Goal: Task Accomplishment & Management: Manage account settings

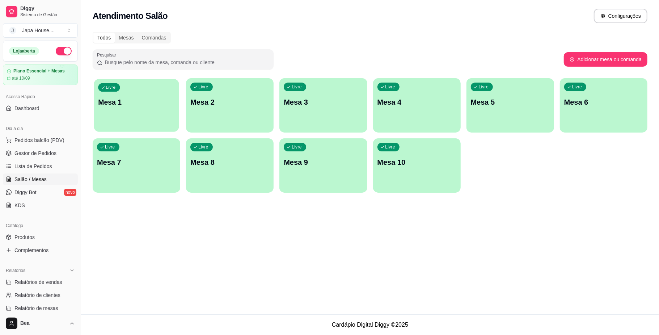
click at [126, 106] on p "Mesa 1" at bounding box center [136, 102] width 77 height 10
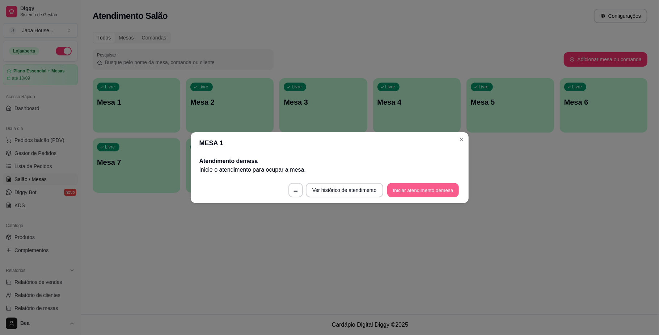
click at [417, 190] on button "Iniciar atendimento de mesa" at bounding box center [423, 190] width 72 height 14
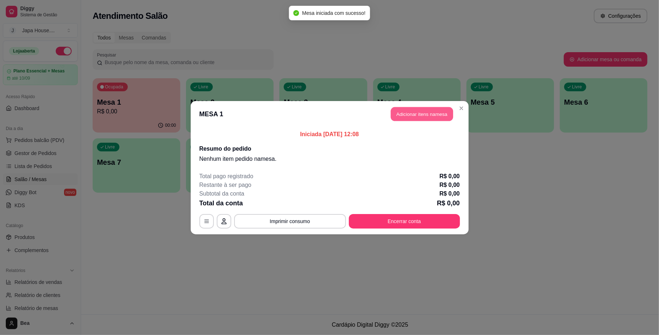
click at [422, 114] on button "Adicionar itens na mesa" at bounding box center [422, 114] width 62 height 14
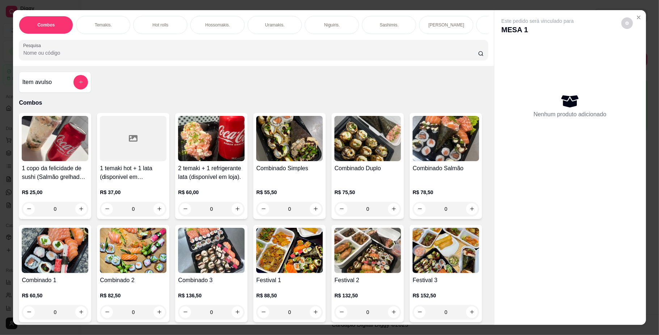
click at [61, 181] on h4 "1 copo da felicidade de sushi (Salmão grelhado) 200ml + 1 lata (disponivel em […" at bounding box center [55, 172] width 67 height 17
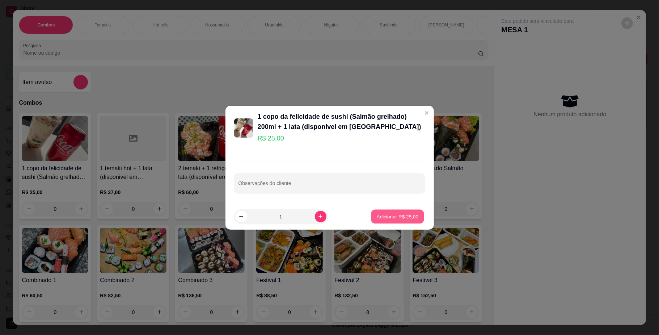
click at [405, 222] on button "Adicionar R$ 25,00" at bounding box center [397, 216] width 53 height 14
type input "1"
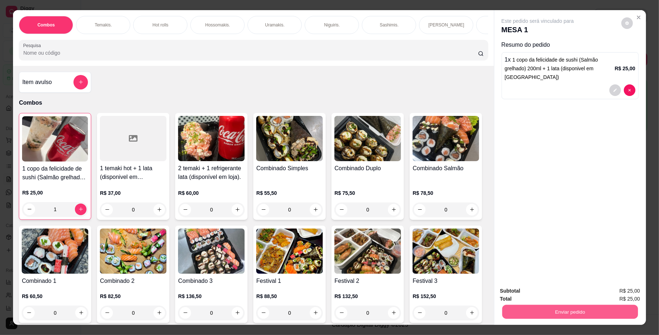
click at [538, 311] on button "Enviar pedido" at bounding box center [570, 312] width 136 height 14
click at [529, 288] on button "Não registrar e enviar pedido" at bounding box center [545, 293] width 73 height 13
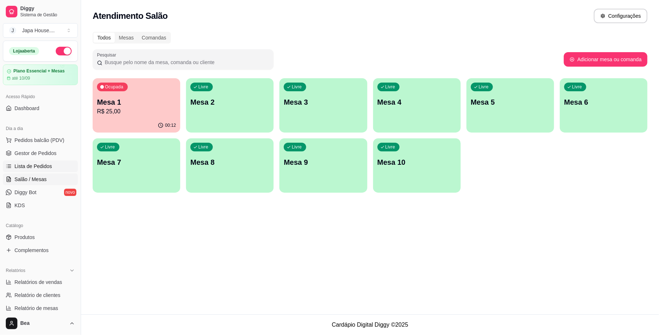
click at [42, 164] on span "Lista de Pedidos" at bounding box center [33, 165] width 38 height 7
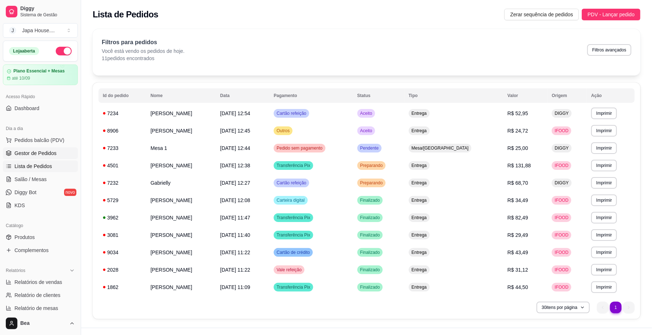
click at [51, 152] on span "Gestor de Pedidos" at bounding box center [35, 152] width 42 height 7
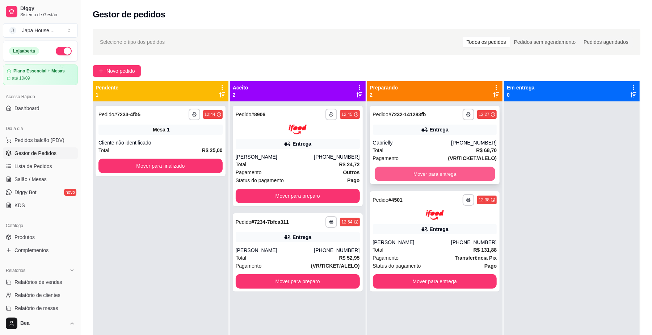
click at [413, 172] on button "Mover para entrega" at bounding box center [434, 174] width 120 height 14
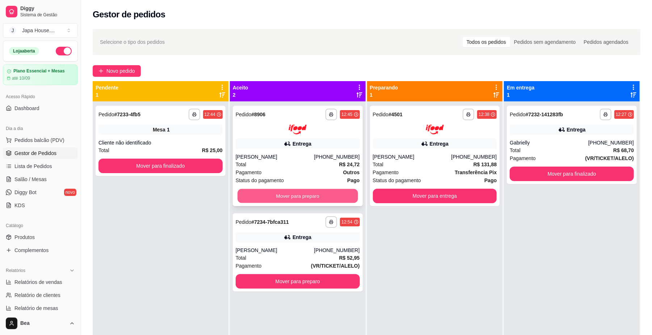
click at [335, 192] on button "Mover para preparo" at bounding box center [297, 196] width 120 height 14
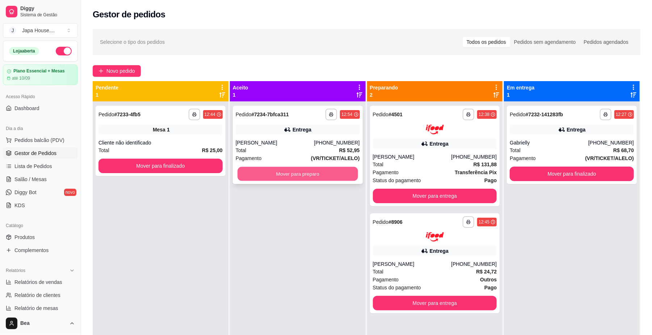
click at [328, 173] on button "Mover para preparo" at bounding box center [297, 174] width 120 height 14
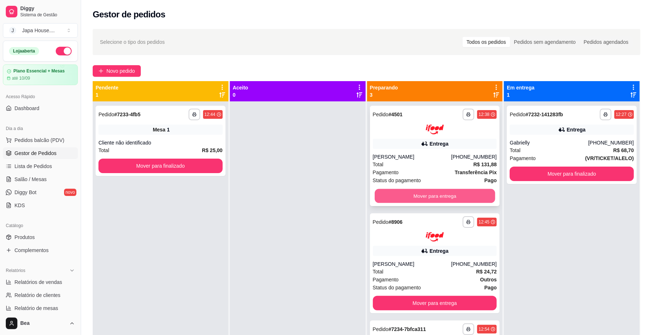
click at [435, 191] on button "Mover para entrega" at bounding box center [434, 196] width 120 height 14
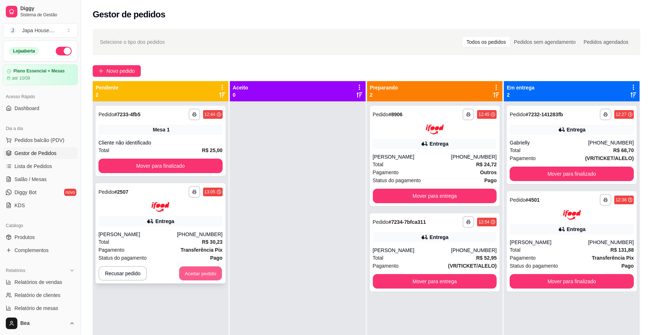
click at [195, 277] on button "Aceitar pedido" at bounding box center [200, 273] width 43 height 14
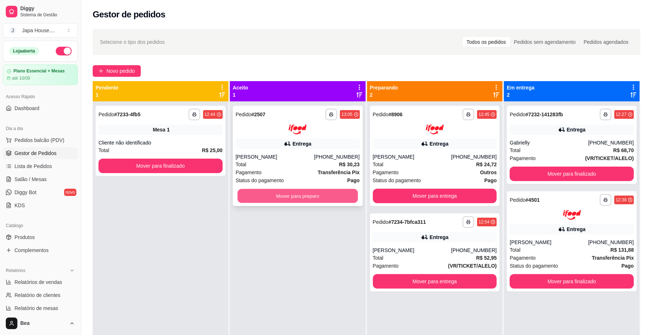
click at [334, 195] on button "Mover para preparo" at bounding box center [297, 196] width 120 height 14
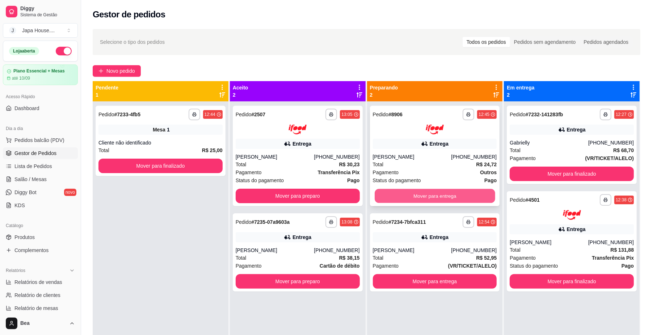
click at [402, 193] on button "Mover para entrega" at bounding box center [434, 196] width 120 height 14
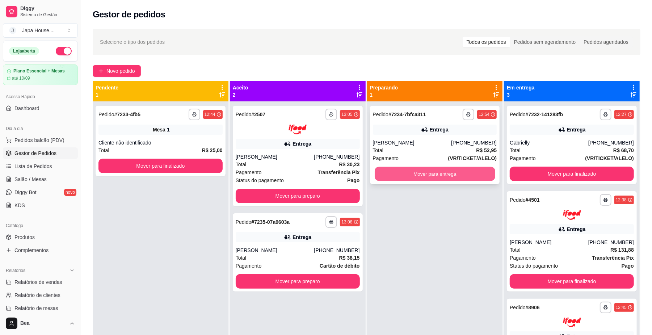
click at [393, 168] on button "Mover para entrega" at bounding box center [434, 174] width 120 height 14
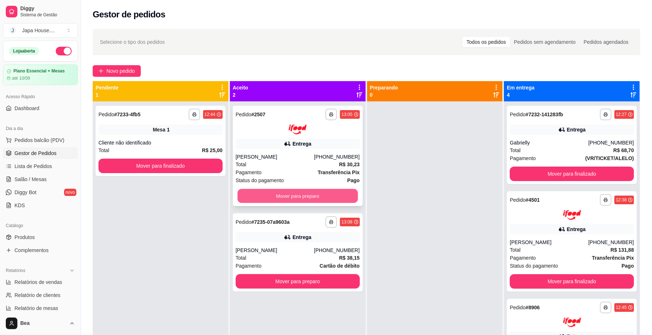
click at [342, 195] on button "Mover para preparo" at bounding box center [297, 196] width 120 height 14
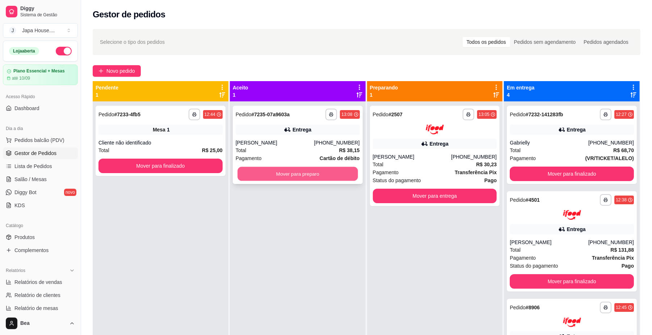
click at [330, 174] on button "Mover para preparo" at bounding box center [297, 174] width 120 height 14
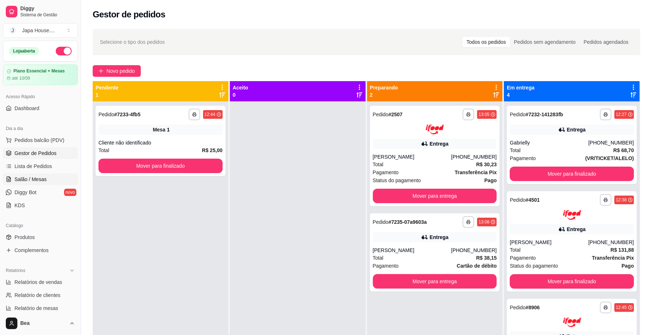
click at [38, 178] on span "Salão / Mesas" at bounding box center [30, 178] width 32 height 7
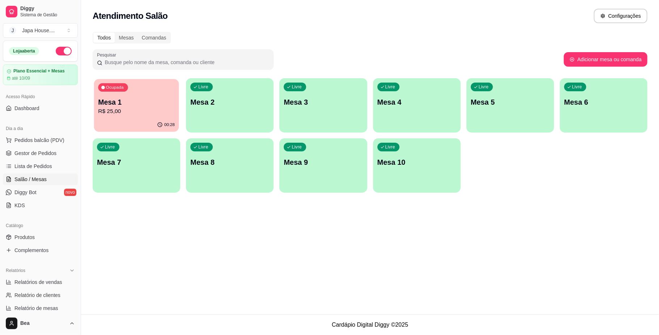
click at [154, 118] on div "Ocupada Mesa 1 R$ 25,00" at bounding box center [136, 98] width 85 height 39
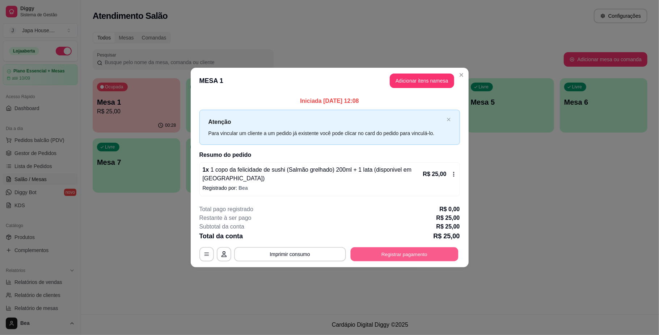
click at [384, 255] on button "Registrar pagamento" at bounding box center [404, 254] width 108 height 14
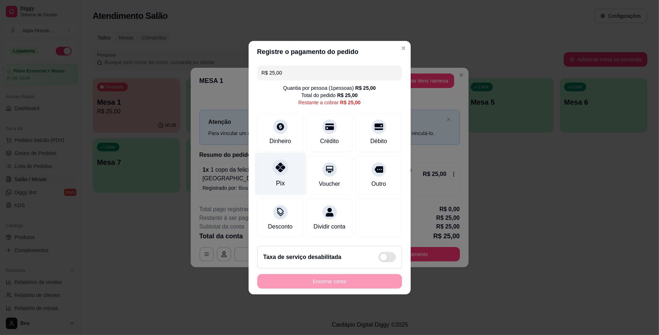
click at [289, 166] on div "Pix" at bounding box center [280, 173] width 51 height 42
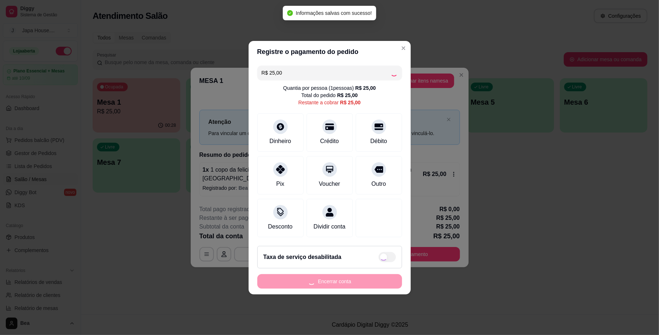
type input "R$ 0,00"
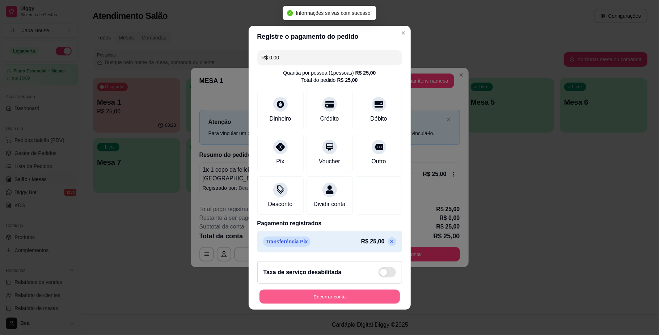
click at [311, 299] on button "Encerrar conta" at bounding box center [329, 296] width 140 height 14
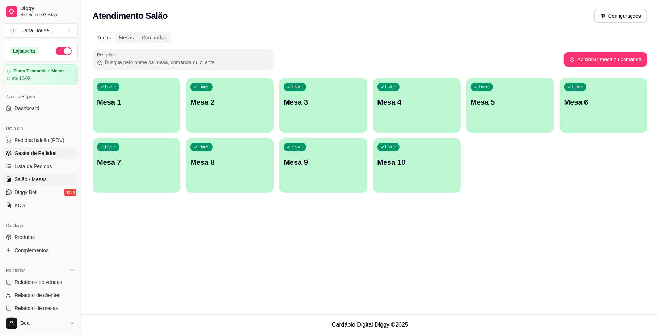
click at [49, 152] on span "Gestor de Pedidos" at bounding box center [35, 152] width 42 height 7
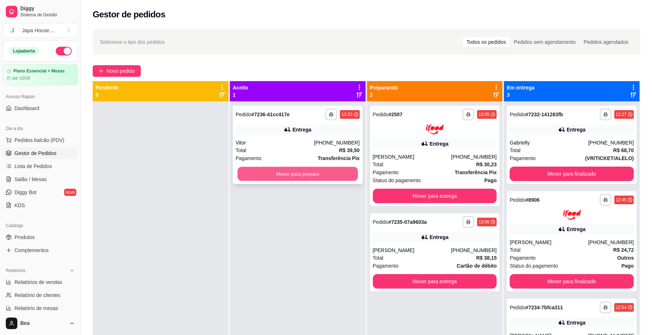
click at [272, 173] on button "Mover para preparo" at bounding box center [297, 174] width 120 height 14
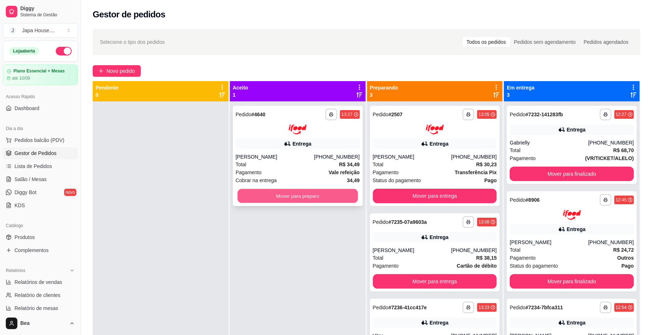
click at [334, 200] on button "Mover para preparo" at bounding box center [297, 196] width 120 height 14
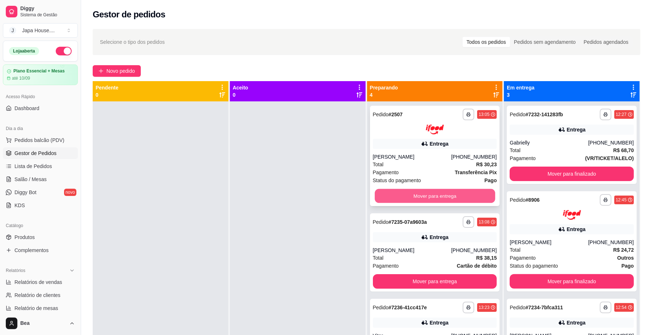
click at [408, 194] on button "Mover para entrega" at bounding box center [434, 196] width 120 height 14
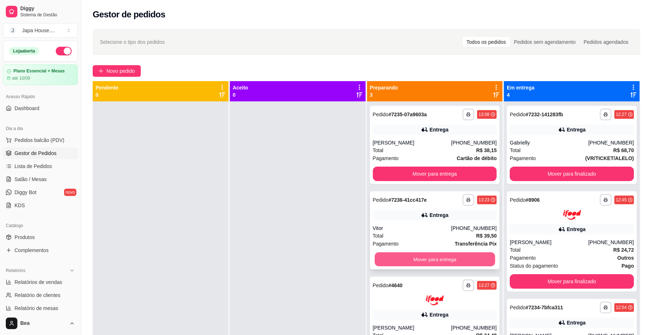
click at [400, 262] on button "Mover para entrega" at bounding box center [434, 259] width 120 height 14
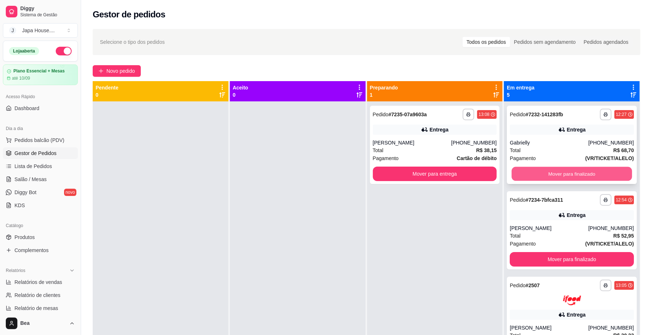
click at [587, 169] on button "Mover para finalizado" at bounding box center [571, 174] width 120 height 14
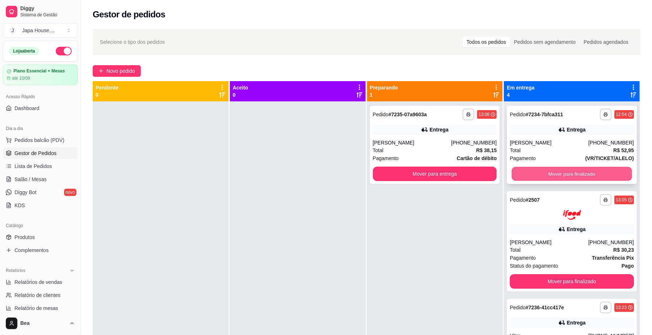
click at [572, 171] on button "Mover para finalizado" at bounding box center [571, 174] width 120 height 14
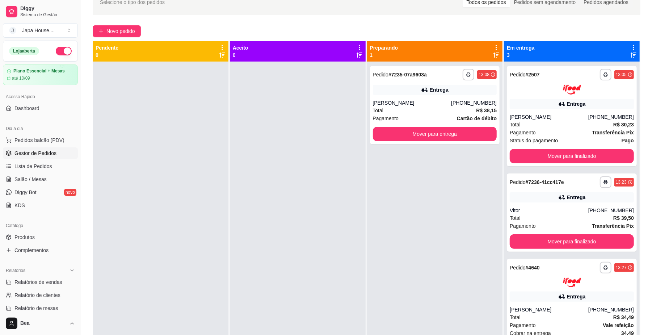
scroll to position [30, 0]
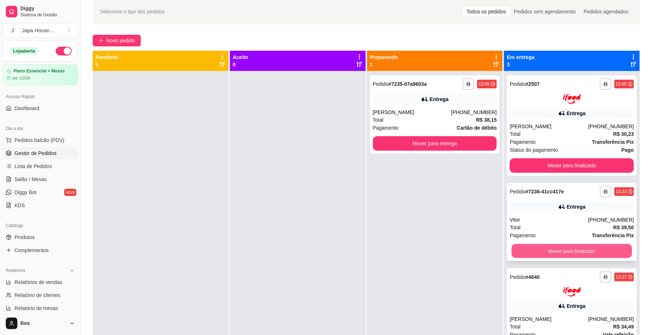
click at [590, 245] on button "Mover para finalizado" at bounding box center [571, 251] width 120 height 14
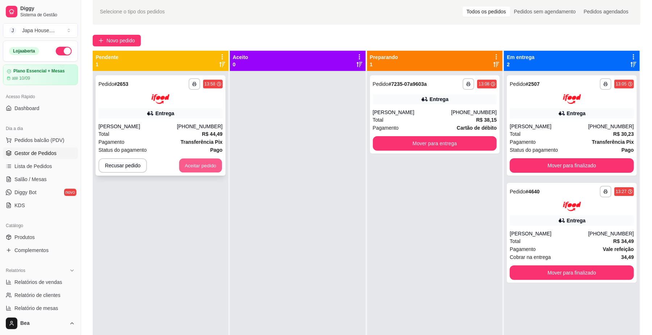
click at [210, 170] on button "Aceitar pedido" at bounding box center [200, 165] width 43 height 14
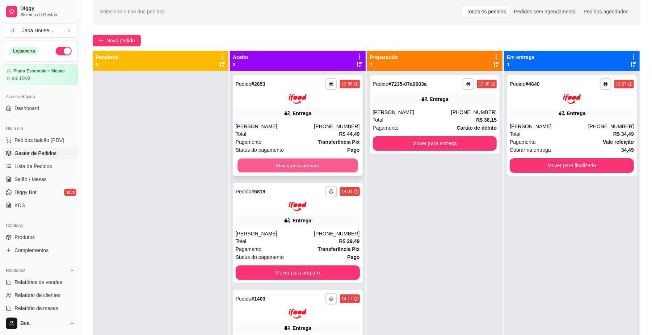
click at [345, 161] on button "Mover para preparo" at bounding box center [297, 165] width 120 height 14
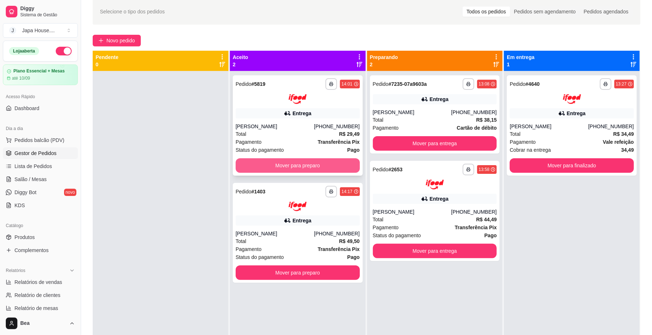
click at [349, 164] on button "Mover para preparo" at bounding box center [298, 165] width 124 height 14
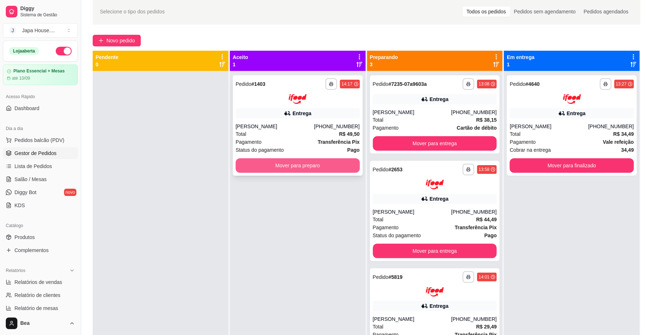
click at [350, 166] on button "Mover para preparo" at bounding box center [298, 165] width 124 height 14
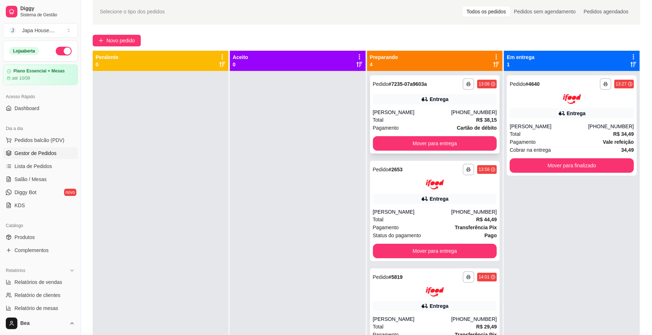
click at [394, 114] on div "[PERSON_NAME]" at bounding box center [412, 112] width 79 height 7
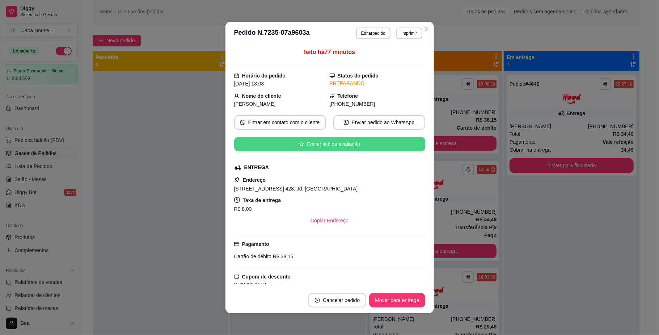
click at [178, 221] on div at bounding box center [161, 238] width 136 height 335
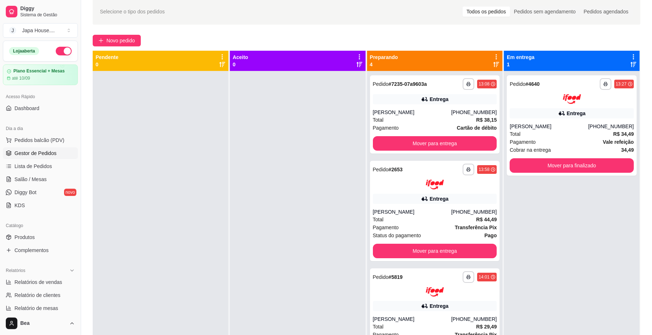
scroll to position [80, 0]
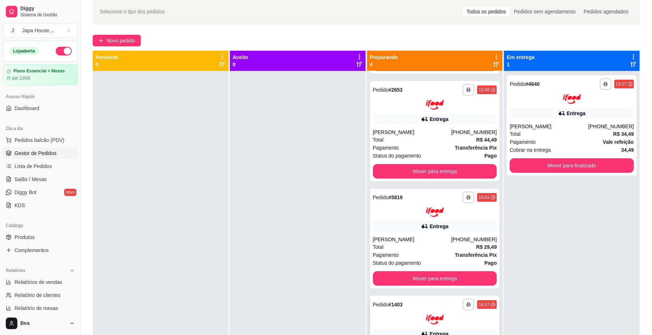
click at [465, 316] on div at bounding box center [435, 319] width 124 height 10
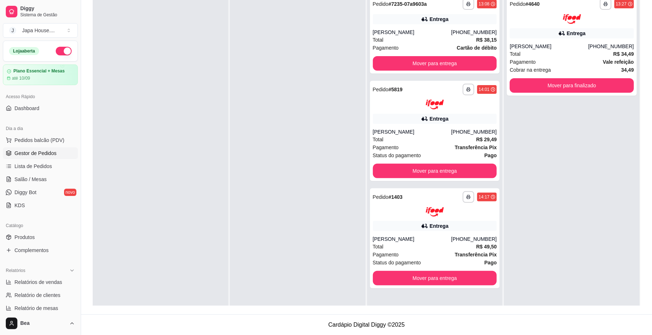
scroll to position [0, 0]
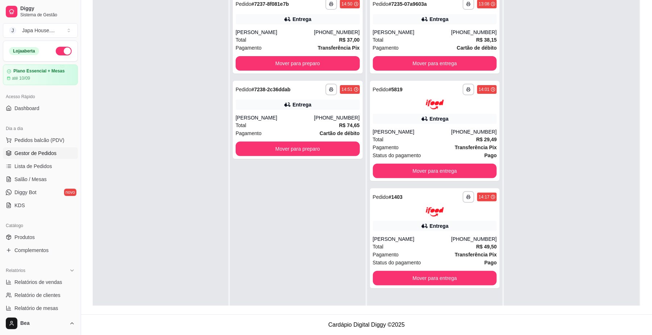
click at [404, 174] on button "Mover para entrega" at bounding box center [435, 171] width 124 height 14
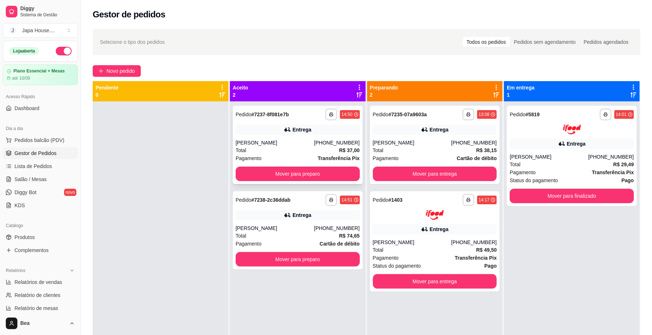
click at [340, 143] on div "[PHONE_NUMBER]" at bounding box center [337, 142] width 46 height 7
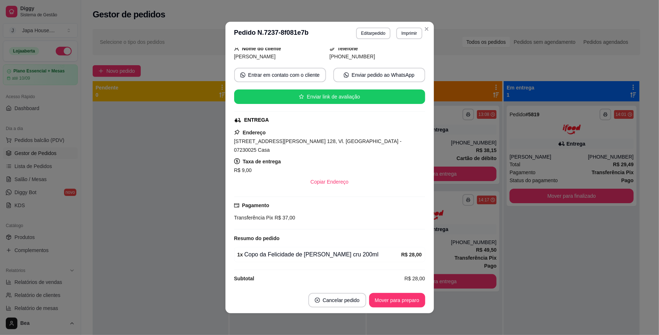
scroll to position [81, 0]
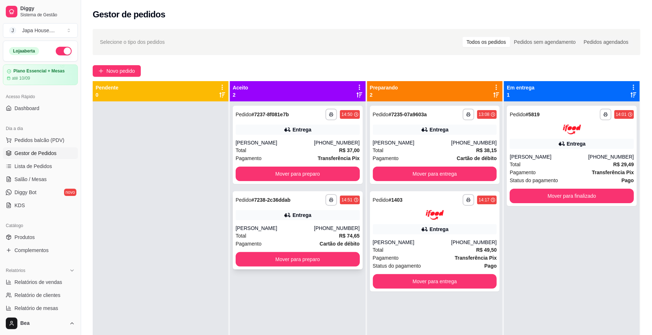
click at [278, 225] on div "[PERSON_NAME]" at bounding box center [275, 227] width 79 height 7
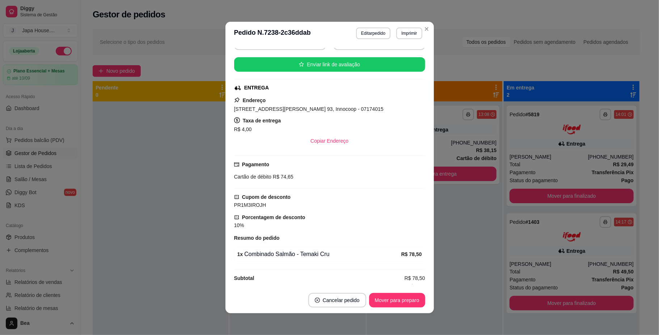
scroll to position [132, 0]
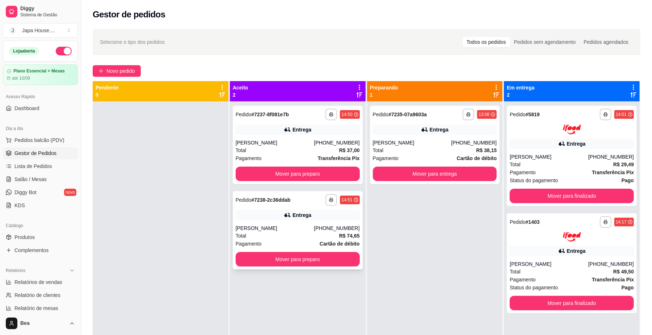
click at [316, 216] on div "Entrega" at bounding box center [298, 215] width 124 height 10
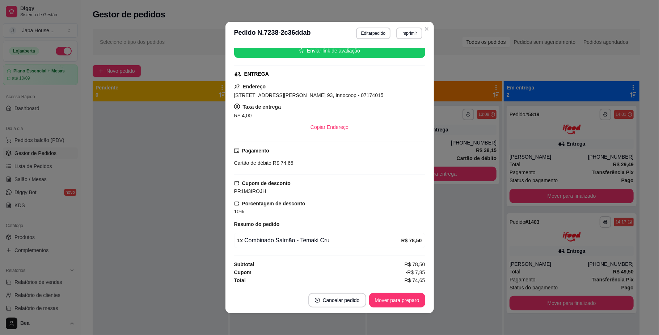
scroll to position [0, 0]
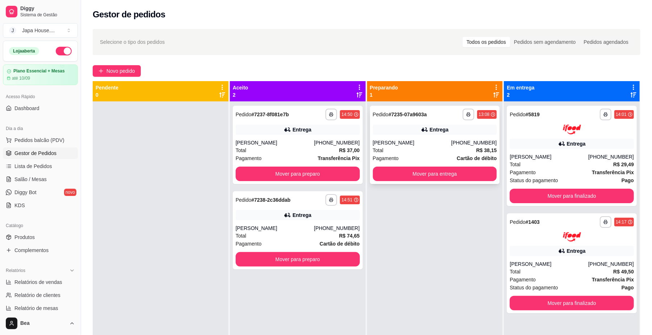
click at [448, 148] on div "Total R$ 38,15" at bounding box center [435, 150] width 124 height 8
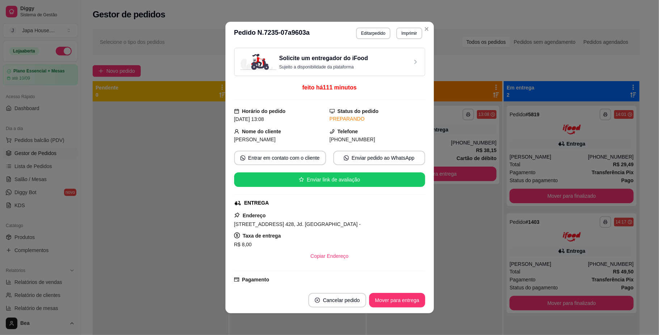
scroll to position [132, 0]
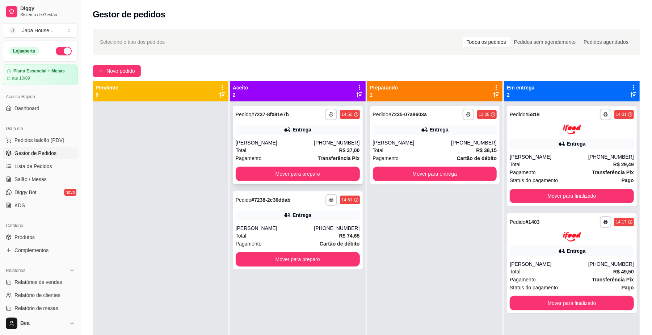
click at [321, 139] on div "[PHONE_NUMBER]" at bounding box center [337, 142] width 46 height 7
click at [318, 214] on div "Entrega" at bounding box center [298, 215] width 124 height 10
click at [270, 115] on strong "# 7237-8f081e7b" at bounding box center [270, 114] width 38 height 6
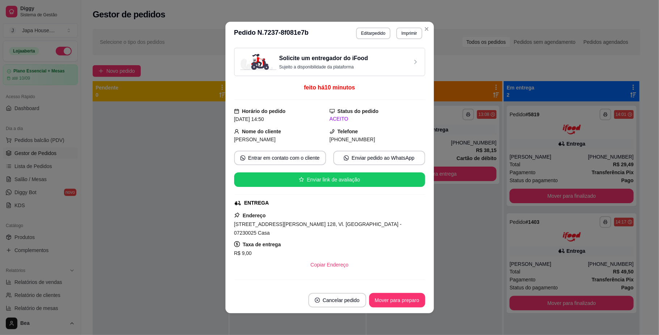
scroll to position [84, 0]
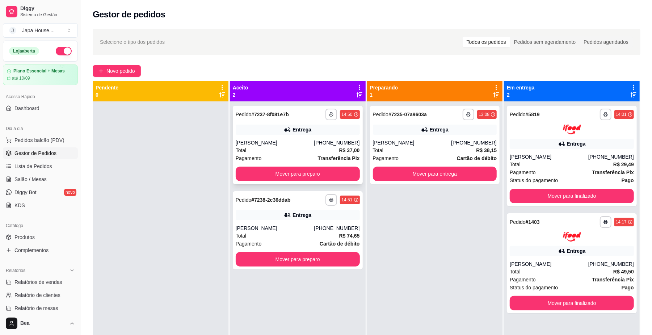
click at [310, 133] on div "Entrega" at bounding box center [298, 129] width 124 height 10
click at [330, 206] on div "**********" at bounding box center [298, 230] width 130 height 78
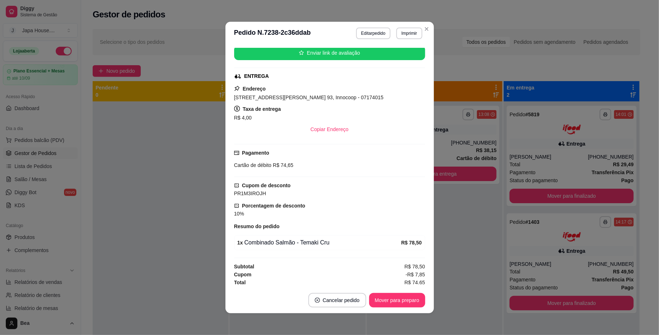
scroll to position [132, 0]
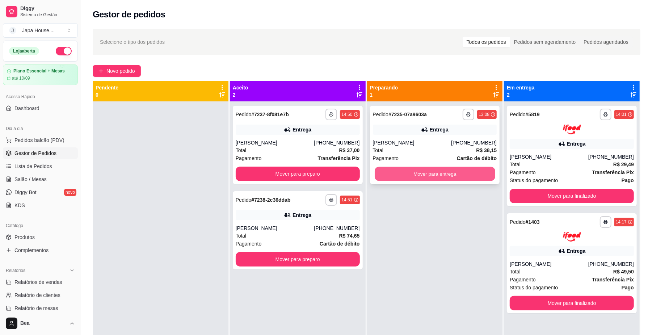
click at [447, 177] on button "Mover para entrega" at bounding box center [434, 174] width 120 height 14
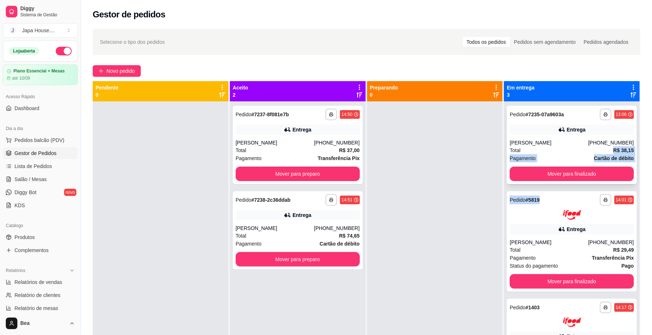
drag, startPoint x: 561, startPoint y: 193, endPoint x: 545, endPoint y: 151, distance: 45.2
click at [545, 151] on div "**********" at bounding box center [572, 268] width 136 height 335
click at [545, 151] on div "Total R$ 38,15" at bounding box center [571, 150] width 124 height 8
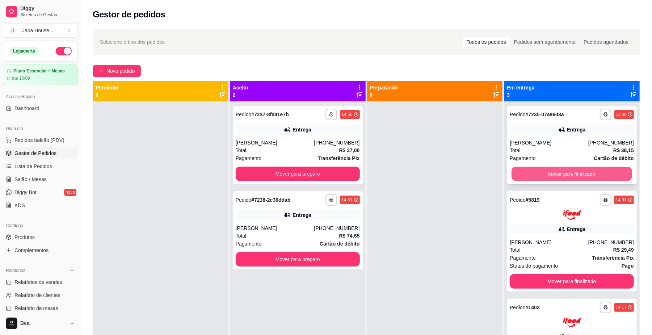
click at [546, 173] on button "Mover para finalizado" at bounding box center [571, 174] width 120 height 14
click at [546, 173] on div "Mover para finalizado" at bounding box center [571, 173] width 124 height 14
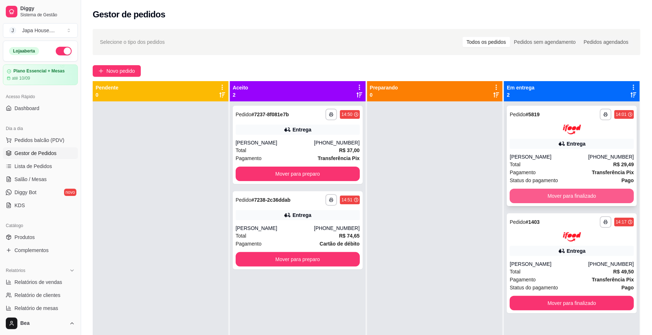
click at [547, 190] on button "Mover para finalizado" at bounding box center [571, 196] width 124 height 14
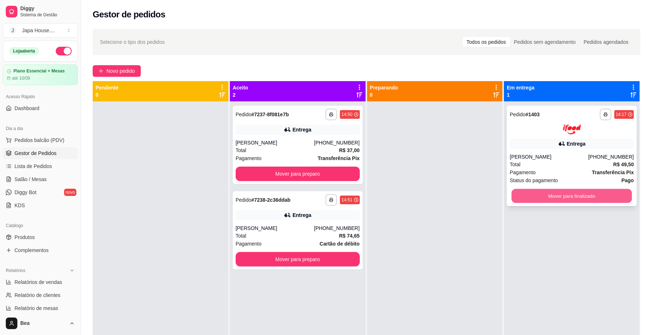
click at [559, 195] on button "Mover para finalizado" at bounding box center [571, 196] width 120 height 14
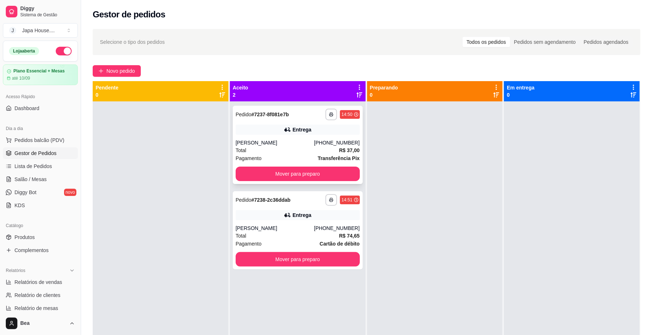
click at [300, 141] on div "[PERSON_NAME]" at bounding box center [275, 142] width 79 height 7
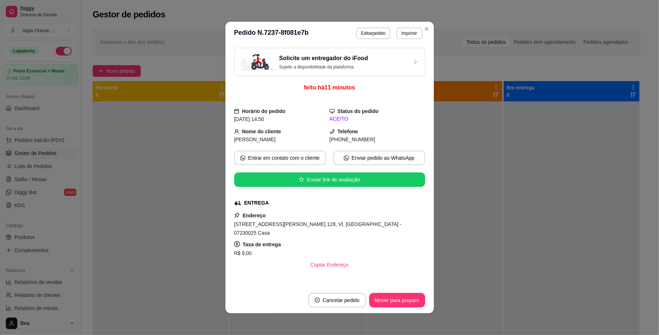
scroll to position [84, 0]
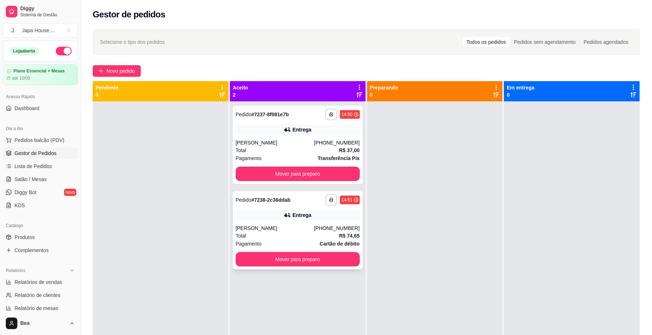
click at [334, 231] on div "[PHONE_NUMBER]" at bounding box center [337, 227] width 46 height 7
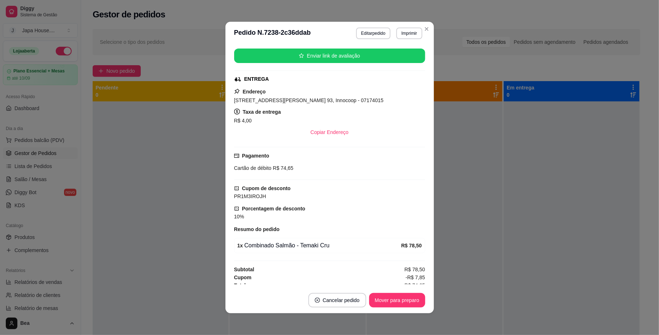
scroll to position [132, 0]
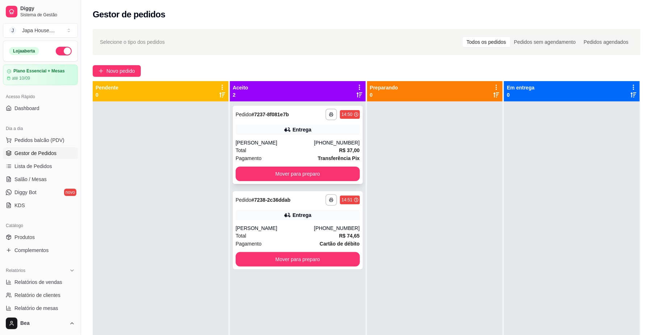
click at [302, 148] on div "Total R$ 37,00" at bounding box center [298, 150] width 124 height 8
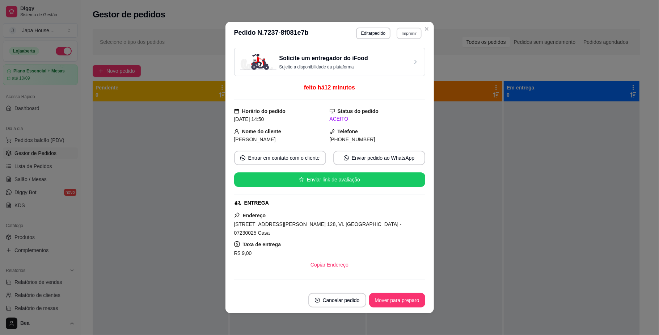
click at [405, 31] on button "Imprimir" at bounding box center [409, 32] width 25 height 11
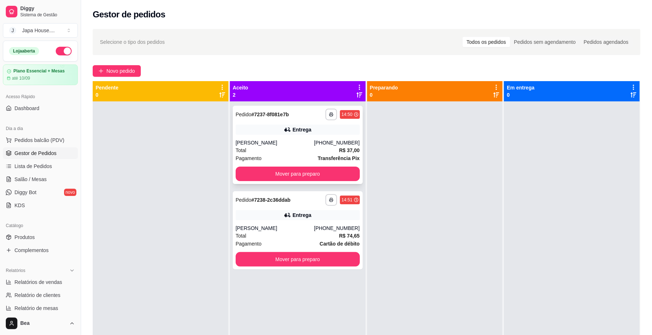
click at [310, 130] on div "Entrega" at bounding box center [298, 129] width 124 height 10
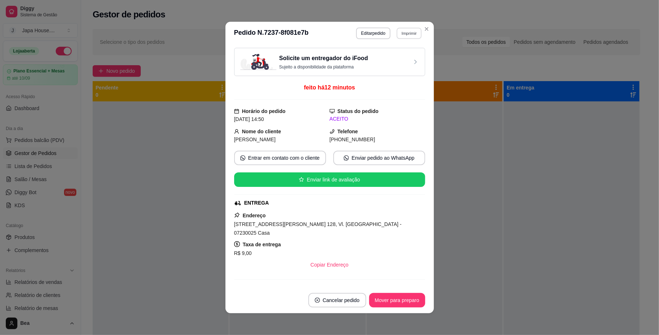
click at [400, 36] on button "Imprimir" at bounding box center [409, 32] width 25 height 11
click at [389, 74] on button "IMPRESSORA" at bounding box center [392, 72] width 51 height 11
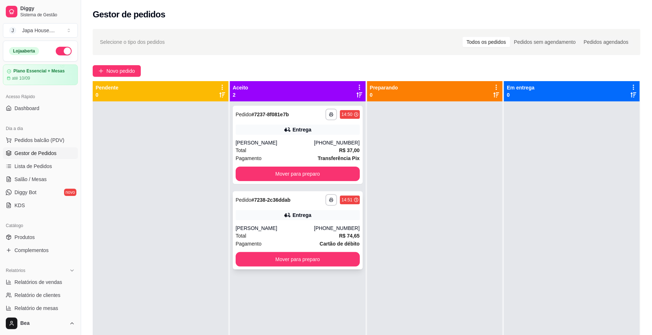
click at [300, 223] on div "**********" at bounding box center [298, 230] width 130 height 78
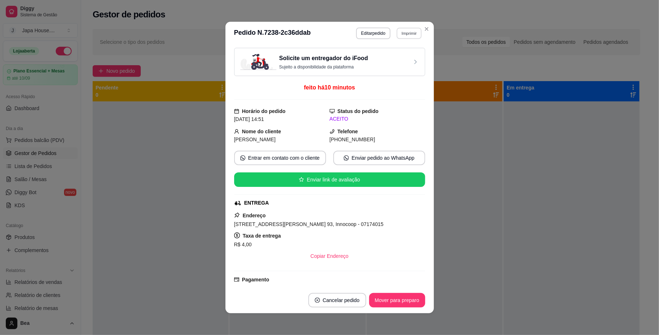
click at [399, 38] on button "Imprimir" at bounding box center [409, 32] width 25 height 11
click at [396, 69] on button "IMPRESSORA" at bounding box center [392, 72] width 51 height 11
click at [347, 59] on h3 "Solicite um entregador do iFood" at bounding box center [323, 58] width 89 height 9
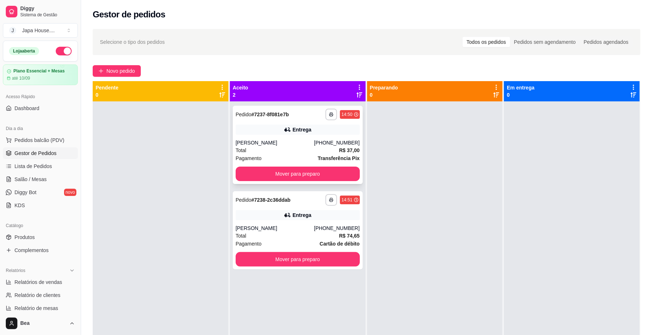
click at [300, 137] on div "**********" at bounding box center [298, 145] width 130 height 78
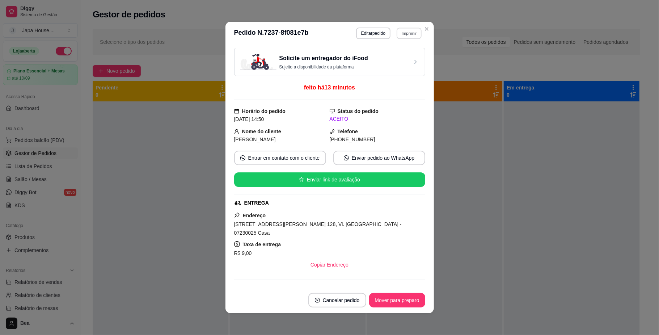
click at [407, 32] on button "Imprimir" at bounding box center [409, 32] width 25 height 11
click at [391, 68] on button "IMPRESSORA" at bounding box center [392, 72] width 51 height 11
click at [402, 34] on button "Imprimir" at bounding box center [409, 32] width 25 height 11
click at [389, 74] on button "IMPRESSORA" at bounding box center [392, 72] width 51 height 11
click at [397, 297] on button "Mover para preparo" at bounding box center [397, 300] width 54 height 14
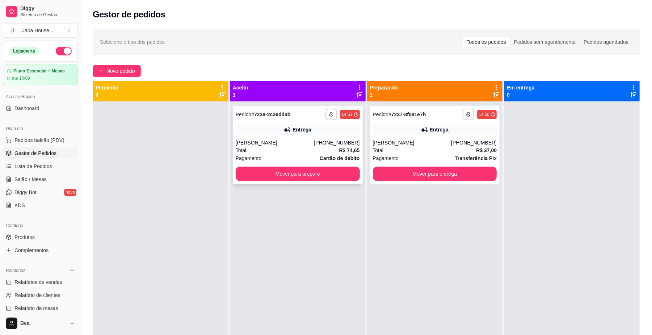
click at [303, 137] on div "**********" at bounding box center [298, 145] width 130 height 78
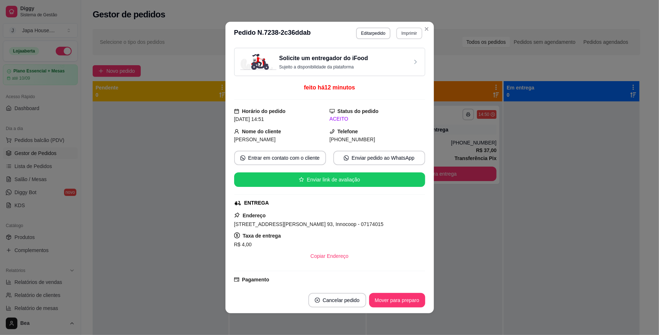
click at [402, 34] on button "Imprimir" at bounding box center [409, 33] width 26 height 12
click at [394, 74] on button "IMPRESSORA" at bounding box center [392, 72] width 51 height 11
click at [402, 33] on button "Imprimir" at bounding box center [409, 32] width 25 height 11
click at [398, 74] on button "IMPRESSORA" at bounding box center [392, 72] width 51 height 11
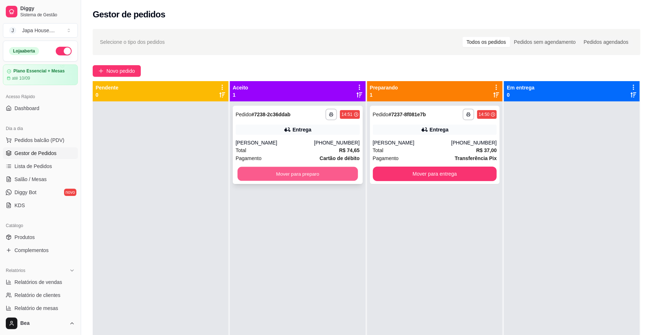
click at [268, 173] on button "Mover para preparo" at bounding box center [297, 174] width 120 height 14
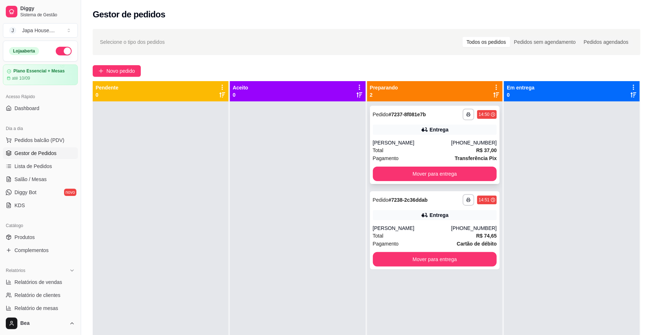
click at [434, 142] on div "[PERSON_NAME]" at bounding box center [412, 142] width 79 height 7
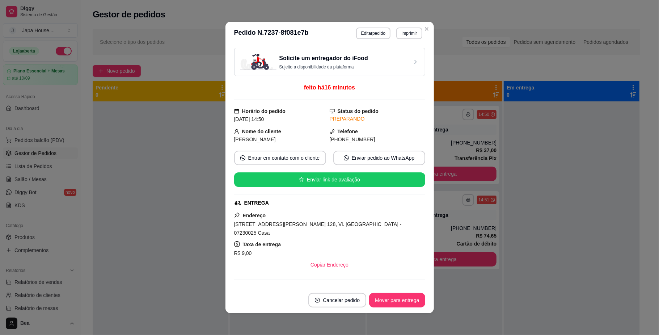
scroll to position [84, 0]
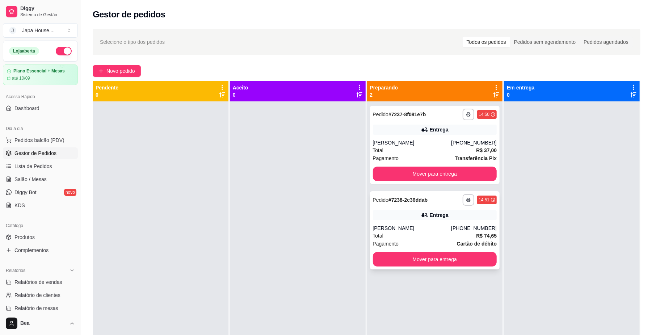
click at [486, 233] on strong "R$ 74,65" at bounding box center [486, 236] width 21 height 6
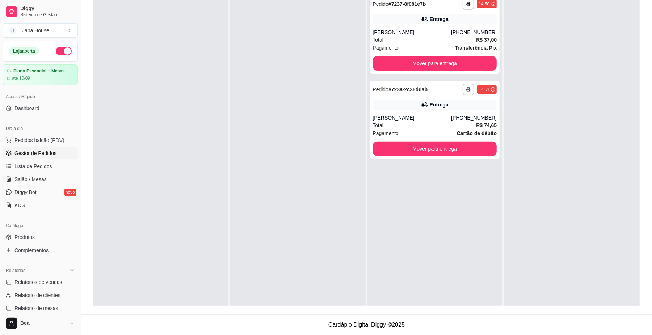
scroll to position [0, 0]
